Goal: Navigation & Orientation: Find specific page/section

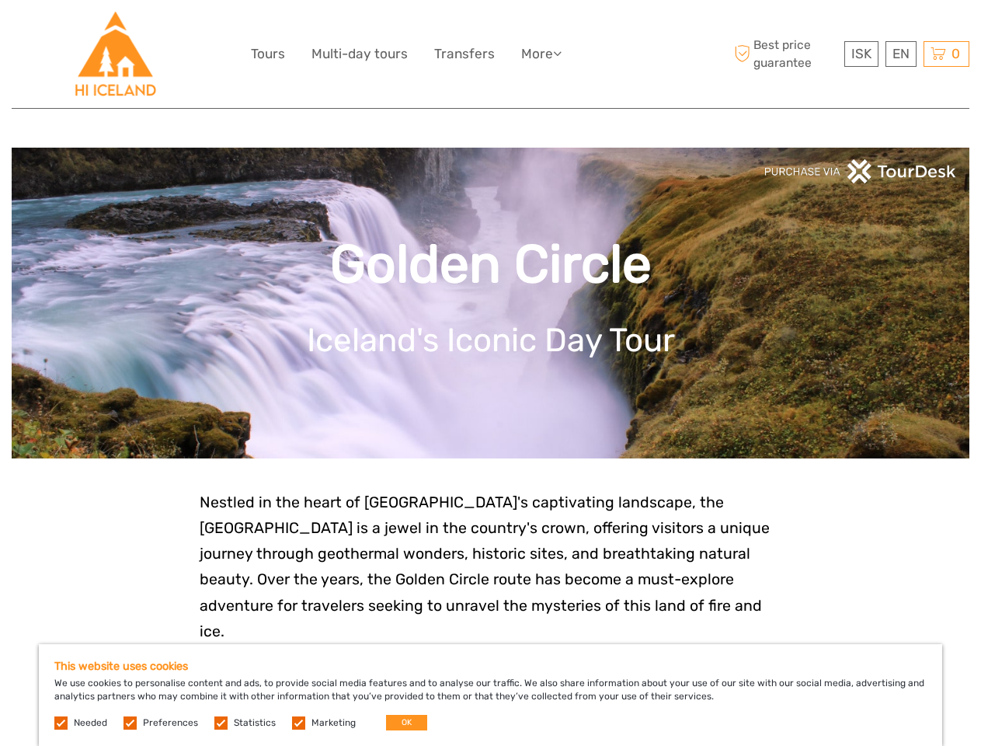
click at [420, 54] on ul "Tours Multi-day tours Transfers More Food & drink Travel Articles Food & drink …" at bounding box center [418, 54] width 334 height 23
click at [542, 54] on link "More" at bounding box center [541, 54] width 40 height 23
click at [560, 53] on icon at bounding box center [557, 53] width 9 height 13
click at [861, 54] on span "ISK" at bounding box center [862, 54] width 20 height 16
click at [901, 54] on div "EN English Español Deutsch" at bounding box center [901, 54] width 31 height 26
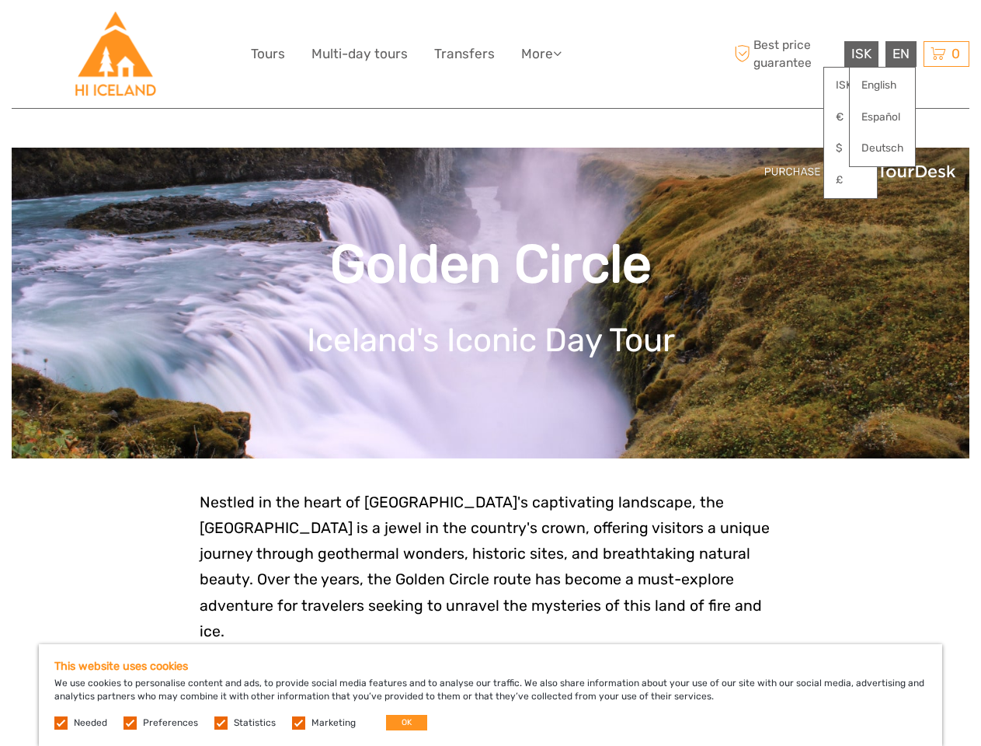
click at [946, 54] on div "0 Items Total 0 ISK Checkout The shopping cart is empty." at bounding box center [947, 54] width 46 height 26
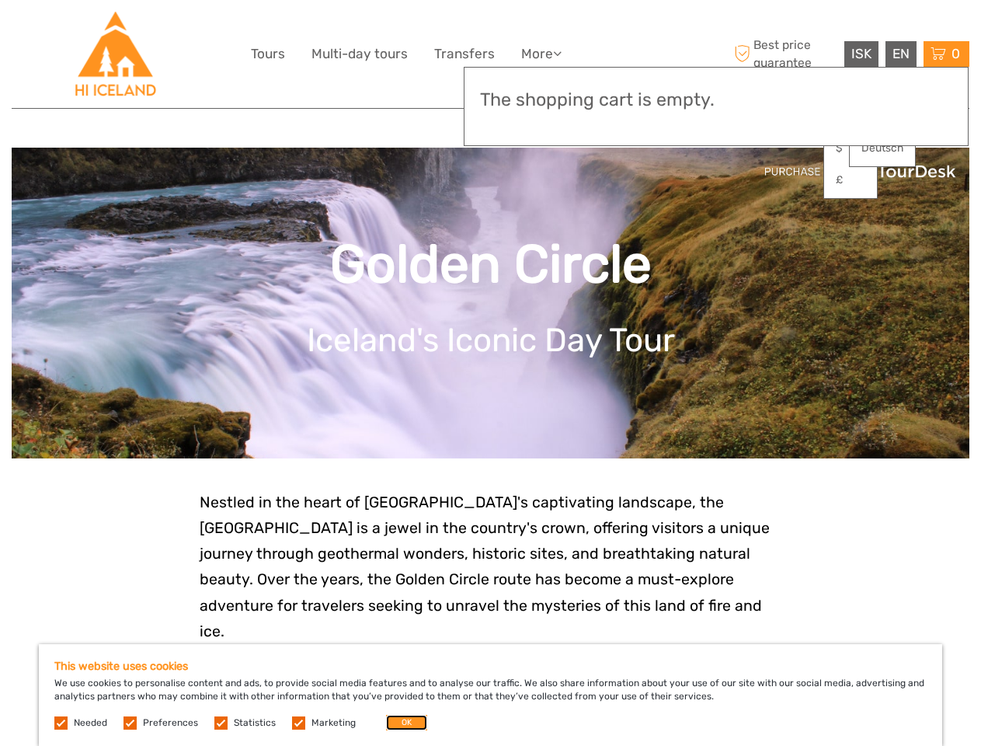
click at [400, 723] on button "OK" at bounding box center [406, 723] width 41 height 16
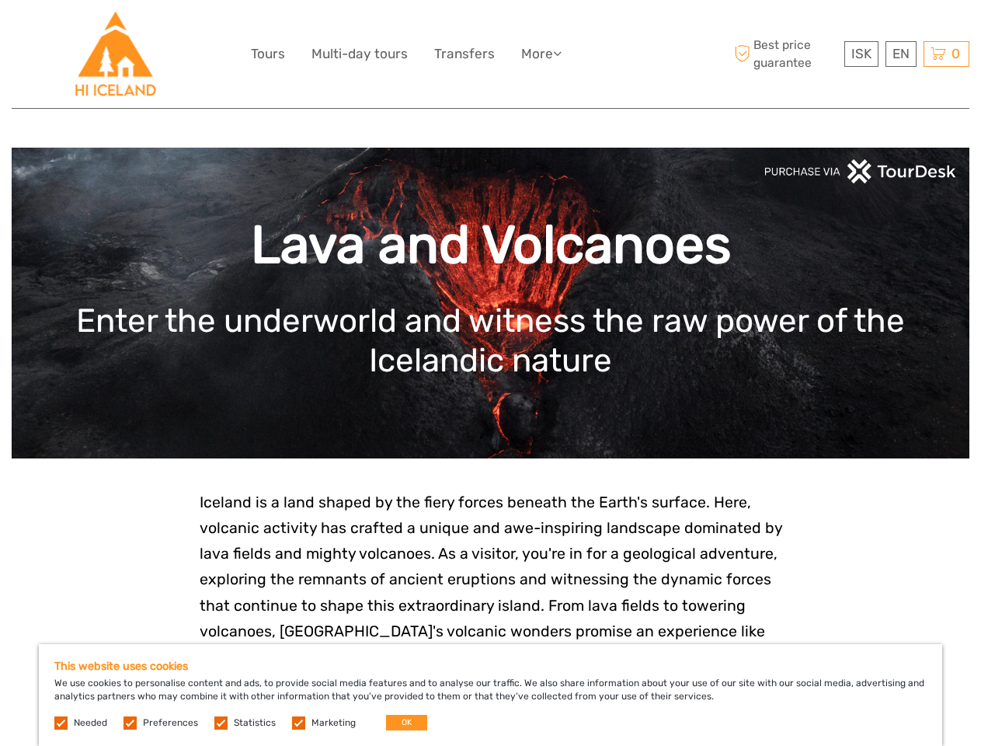
click at [420, 54] on ul "Tours Multi-day tours Transfers More Food & drink Travel Articles Food & drink …" at bounding box center [418, 54] width 334 height 23
click at [542, 54] on link "More" at bounding box center [541, 54] width 40 height 23
click at [560, 53] on icon at bounding box center [557, 53] width 9 height 13
click at [861, 54] on span "ISK" at bounding box center [862, 54] width 20 height 16
click at [901, 54] on div "EN English Español Deutsch" at bounding box center [901, 54] width 31 height 26
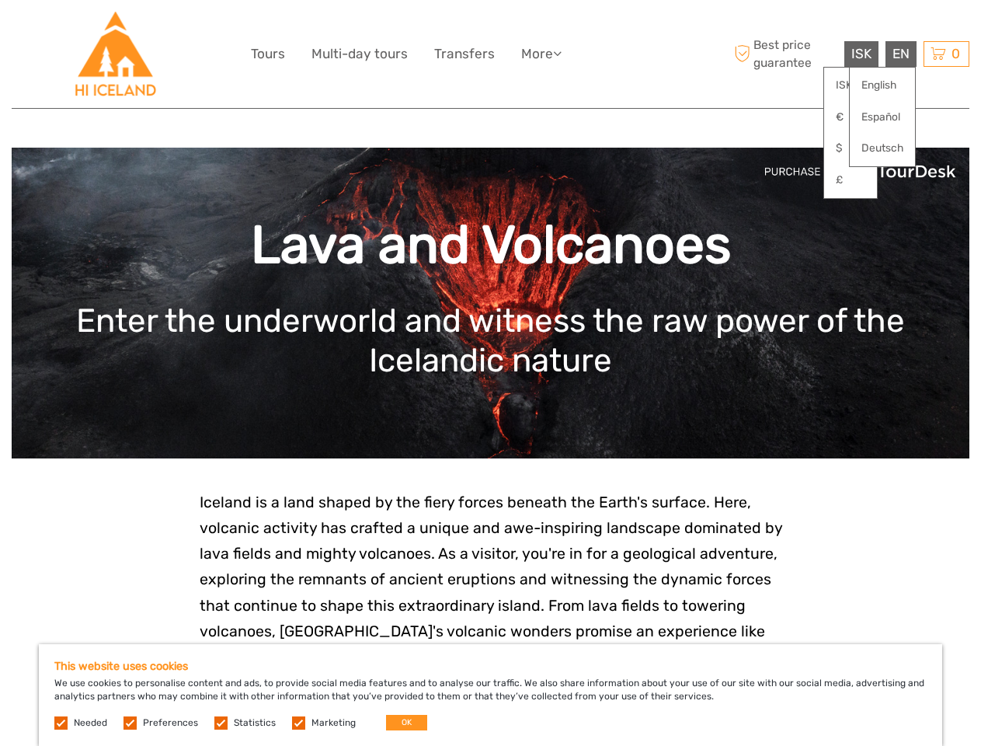
click at [946, 54] on div "0 Items Total 0 ISK Checkout The shopping cart is empty." at bounding box center [947, 54] width 46 height 26
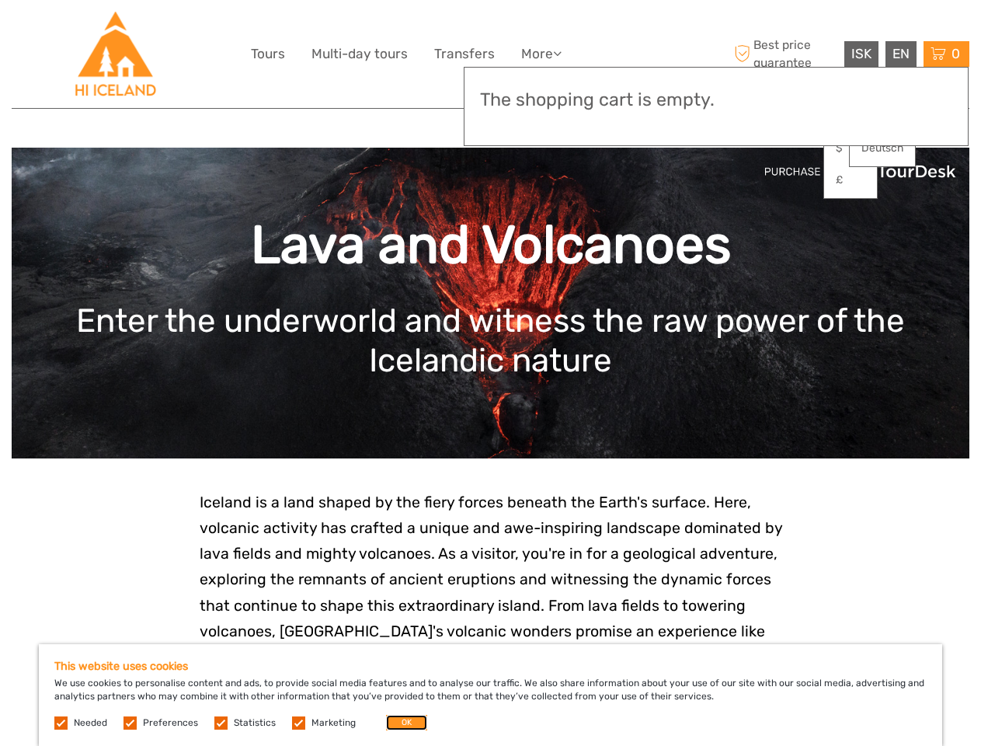
click at [400, 723] on button "OK" at bounding box center [406, 723] width 41 height 16
